Goal: Information Seeking & Learning: Learn about a topic

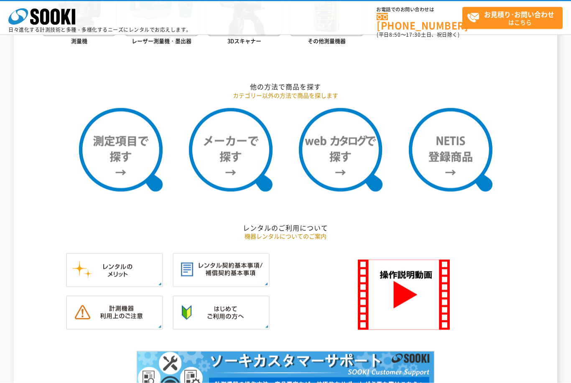
scroll to position [656, 0]
click at [446, 164] on img at bounding box center [451, 150] width 84 height 84
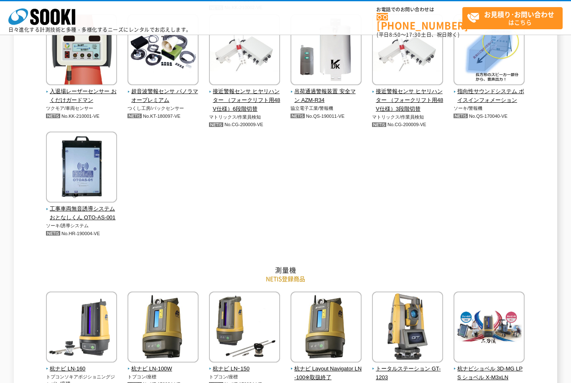
scroll to position [2031, 0]
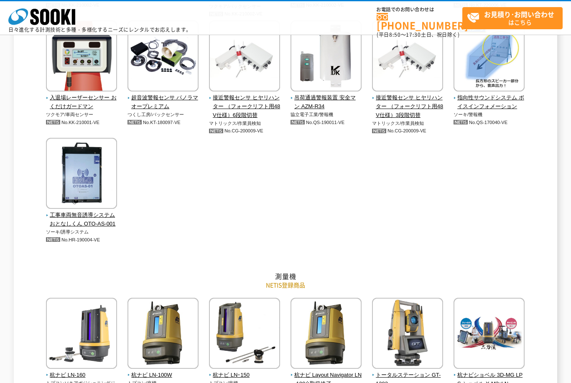
click at [77, 219] on span "工事車両無音誘導システム おとなしくん OTO-AS-001" at bounding box center [81, 220] width 71 height 18
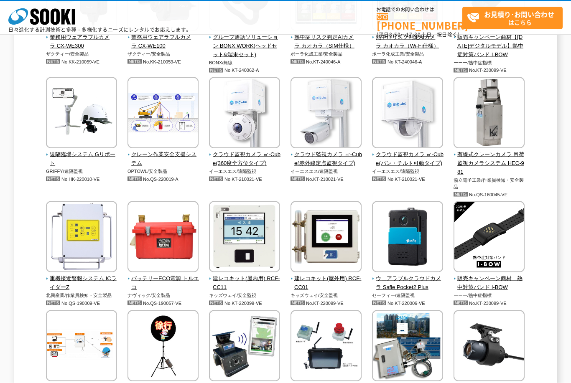
scroll to position [1498, 0]
click at [72, 274] on span "重機接近警報システム ICライダーZ" at bounding box center [81, 283] width 71 height 18
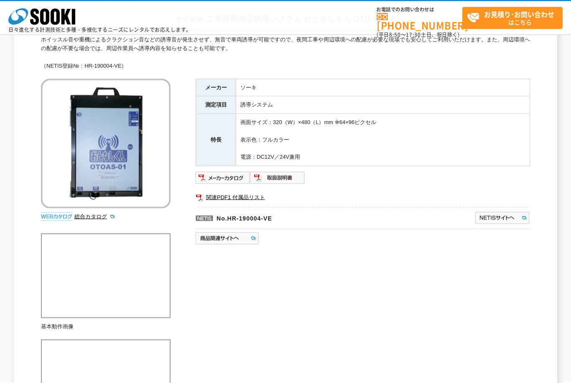
scroll to position [64, 0]
click at [233, 173] on img at bounding box center [223, 177] width 55 height 13
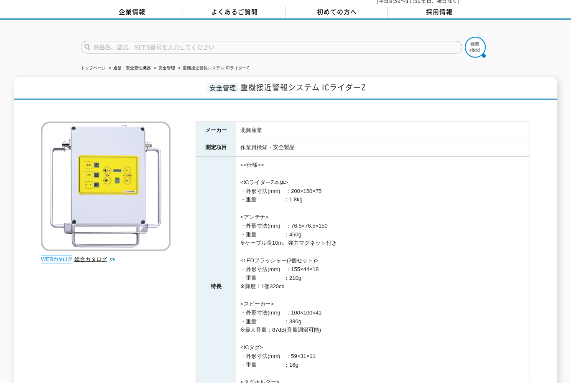
scroll to position [38, 0]
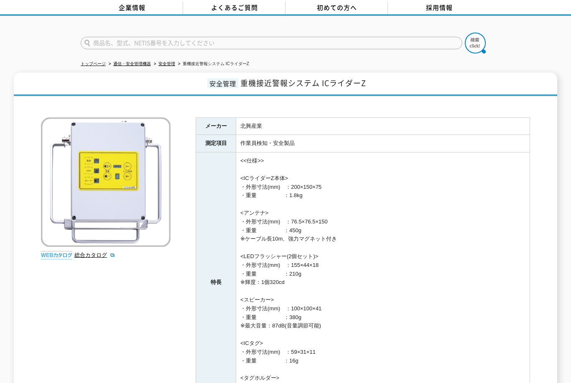
click at [93, 252] on link "総合カタログ" at bounding box center [94, 255] width 41 height 6
